Goal: Information Seeking & Learning: Check status

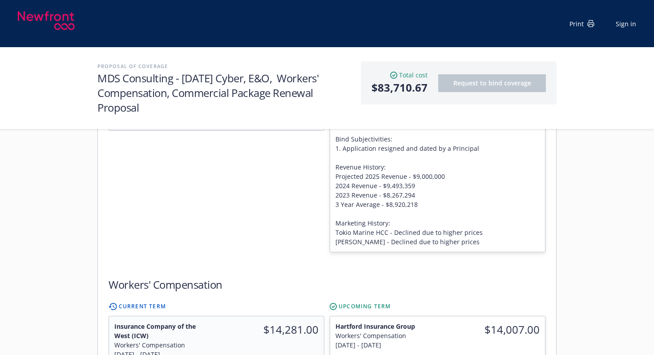
scroll to position [763, 0]
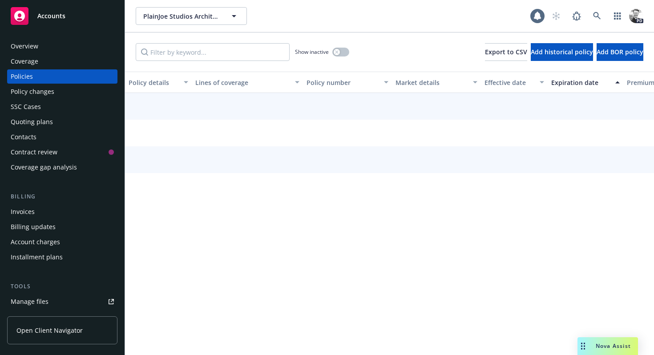
click at [23, 47] on div "Overview" at bounding box center [25, 46] width 28 height 14
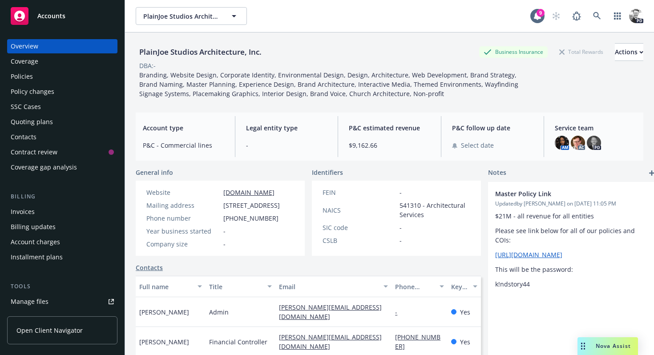
click at [28, 79] on div "Policies" at bounding box center [22, 76] width 22 height 14
